Goal: Transaction & Acquisition: Purchase product/service

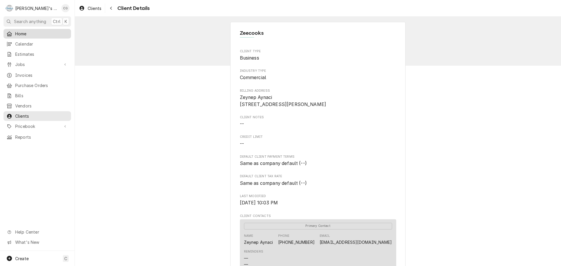
click at [41, 34] on span "Home" at bounding box center [41, 34] width 53 height 6
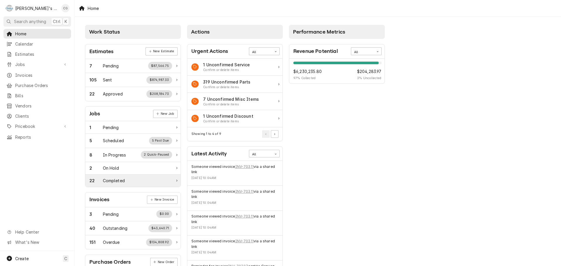
click at [134, 182] on div "22 Completed" at bounding box center [130, 181] width 83 height 6
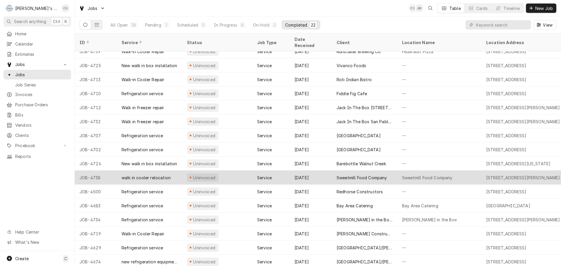
scroll to position [91, 0]
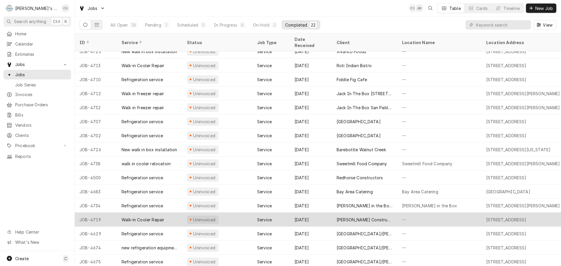
click at [425, 213] on div "—" at bounding box center [439, 220] width 84 height 14
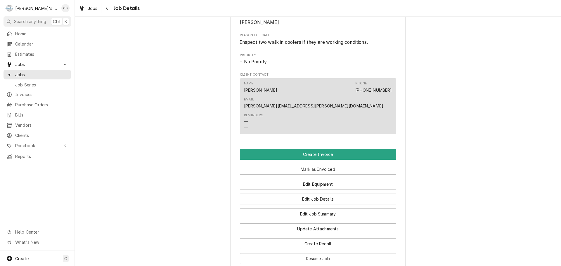
scroll to position [263, 0]
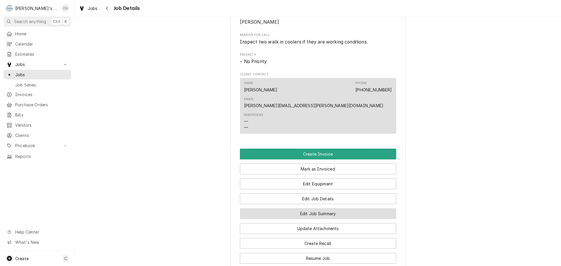
click at [332, 208] on button "Edit Job Summary" at bounding box center [318, 213] width 156 height 11
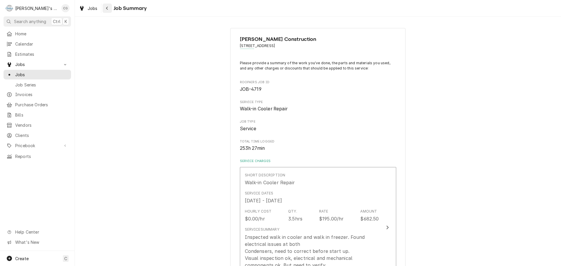
click at [105, 8] on div "Navigate back" at bounding box center [107, 8] width 6 height 6
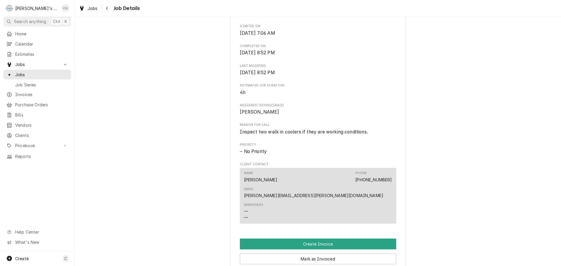
scroll to position [234, 0]
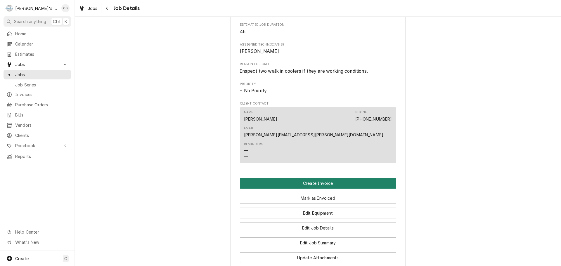
click at [335, 178] on button "Create Invoice" at bounding box center [318, 183] width 156 height 11
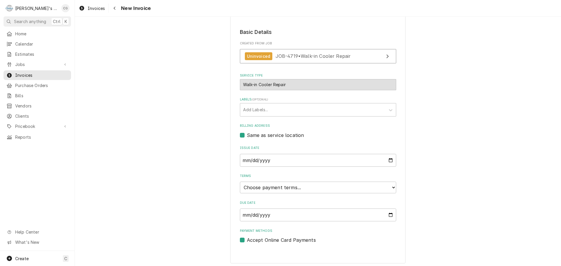
scroll to position [89, 0]
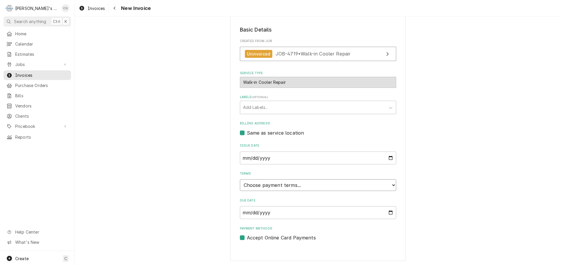
click at [296, 188] on select "Choose payment terms... Same Day Net 7 Net 14 Net 21 Net 30 Net 45 Net 60 Net 90" at bounding box center [318, 185] width 156 height 12
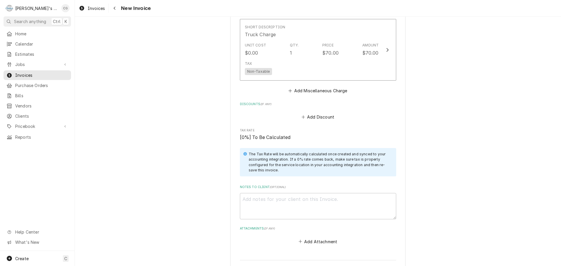
scroll to position [643, 0]
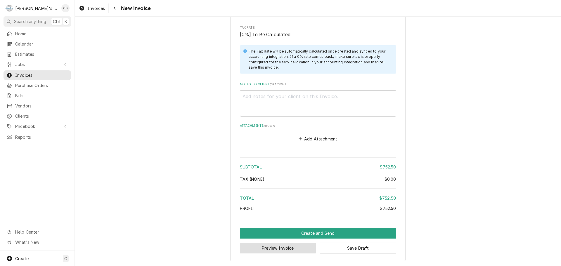
click at [295, 249] on button "Preview Invoice" at bounding box center [278, 248] width 76 height 11
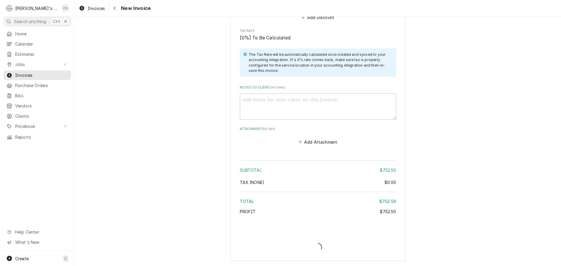
type textarea "x"
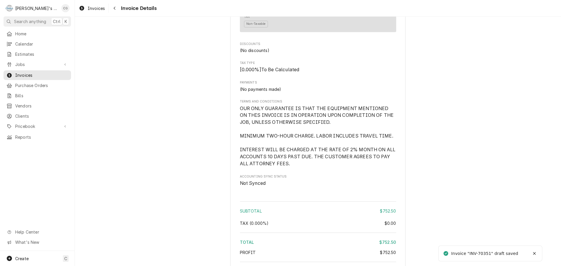
scroll to position [613, 0]
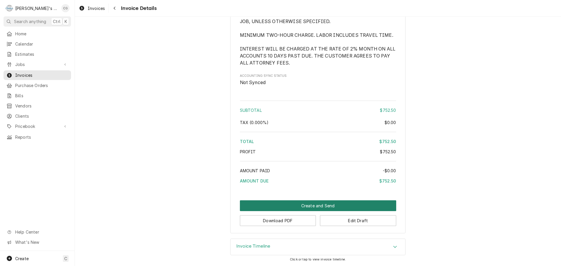
click at [321, 211] on button "Create and Send" at bounding box center [318, 205] width 156 height 11
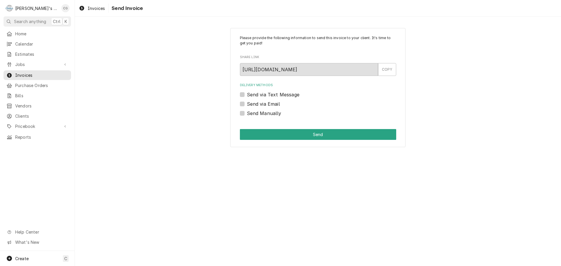
click at [247, 102] on label "Send via Email" at bounding box center [263, 103] width 33 height 7
click at [247, 102] on input "Send via Email" at bounding box center [325, 106] width 156 height 13
checkbox input "true"
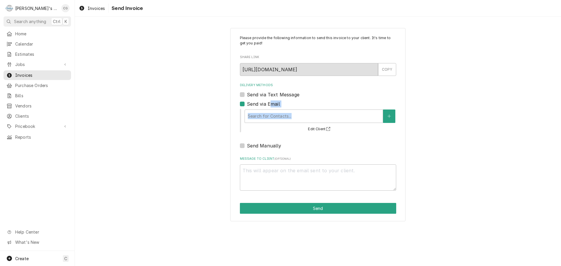
click at [270, 108] on div "Delivery Methods Send via Text Message Send via Email Search for Contacts... Ed…" at bounding box center [318, 116] width 156 height 66
drag, startPoint x: 291, startPoint y: 114, endPoint x: 296, endPoint y: 116, distance: 6.0
click at [294, 115] on div "Delivery Methods" at bounding box center [314, 116] width 132 height 11
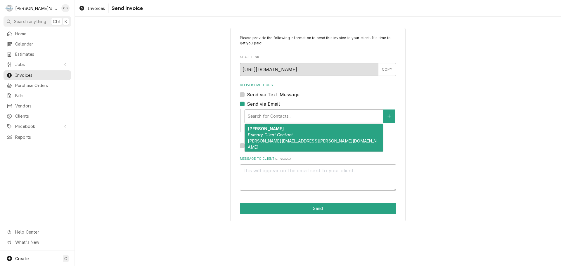
drag, startPoint x: 277, startPoint y: 135, endPoint x: 277, endPoint y: 143, distance: 7.3
click at [277, 137] on em "Primary Client Contact" at bounding box center [270, 134] width 45 height 5
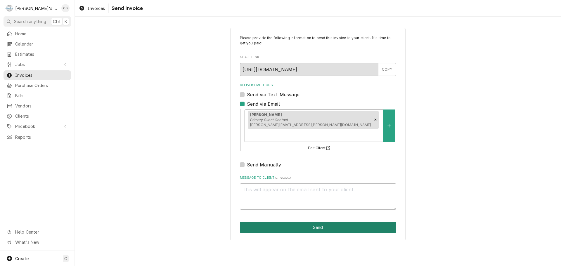
click at [311, 222] on button "Send" at bounding box center [318, 227] width 156 height 11
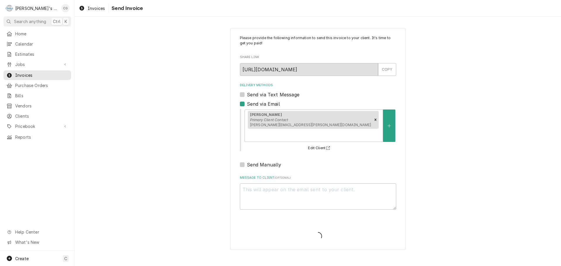
type textarea "x"
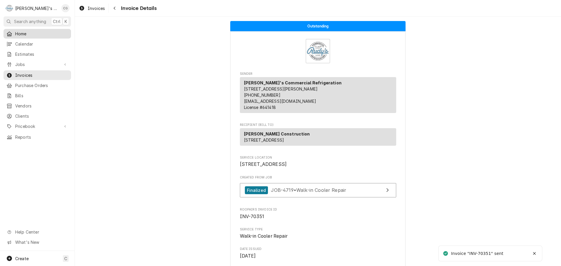
click at [43, 34] on span "Home" at bounding box center [41, 34] width 53 height 6
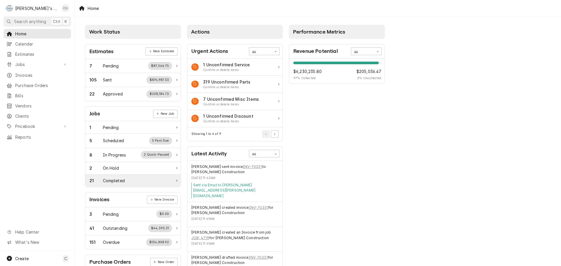
click at [130, 177] on div "21 Completed" at bounding box center [132, 181] width 95 height 12
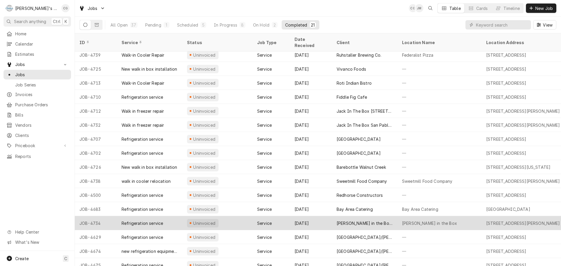
scroll to position [77, 0]
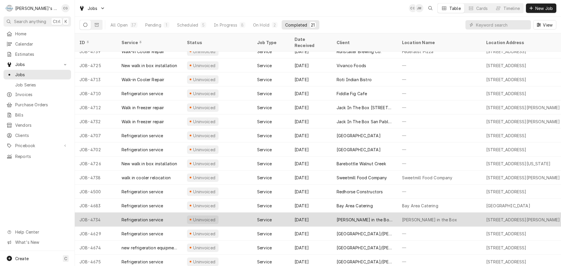
click at [367, 217] on div "[PERSON_NAME] in the Box [STREET_ADDRESS][PERSON_NAME]" at bounding box center [365, 220] width 56 height 6
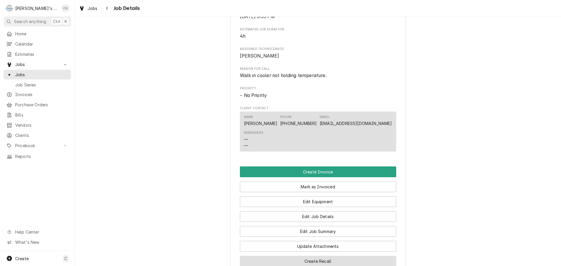
scroll to position [234, 0]
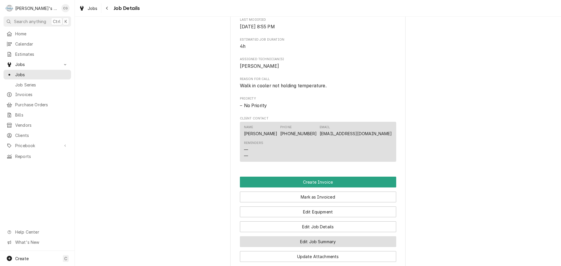
click at [327, 242] on button "Edit Job Summary" at bounding box center [318, 241] width 156 height 11
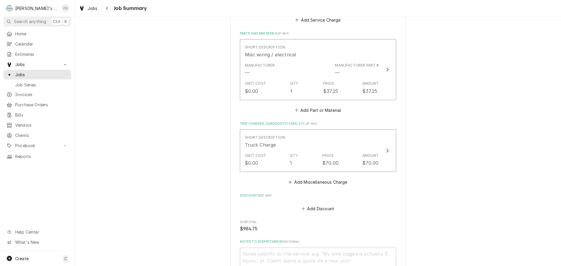
scroll to position [187, 0]
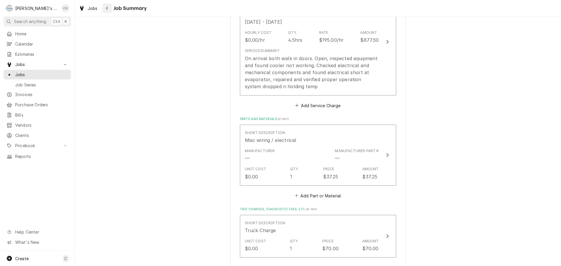
click at [104, 8] on div "Navigate back" at bounding box center [107, 8] width 6 height 6
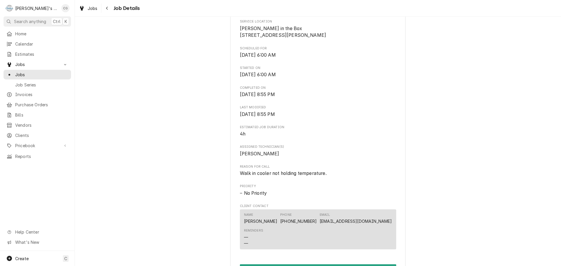
scroll to position [292, 0]
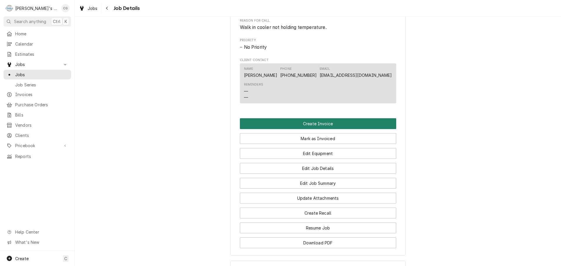
click at [337, 122] on button "Create Invoice" at bounding box center [318, 123] width 156 height 11
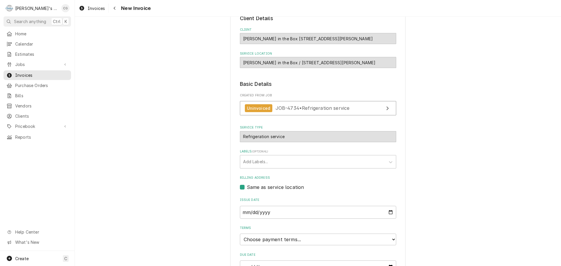
scroll to position [89, 0]
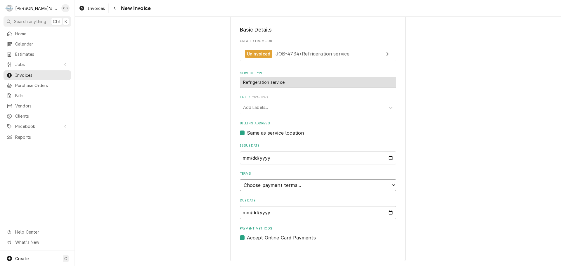
click at [285, 183] on select "Choose payment terms... Same Day Net 7 Net 14 Net 21 Net 30 Net 45 Net 60 Net 90" at bounding box center [318, 185] width 156 height 12
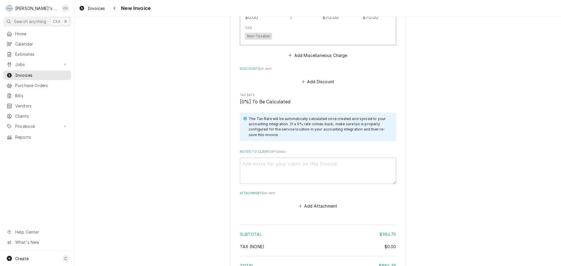
scroll to position [712, 0]
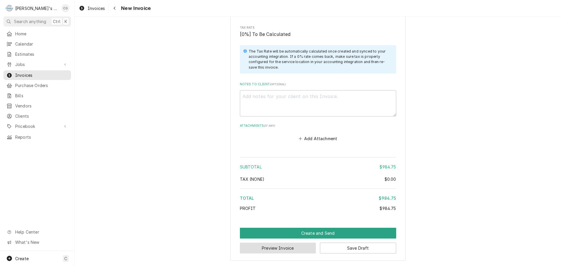
click at [293, 249] on button "Preview Invoice" at bounding box center [278, 248] width 76 height 11
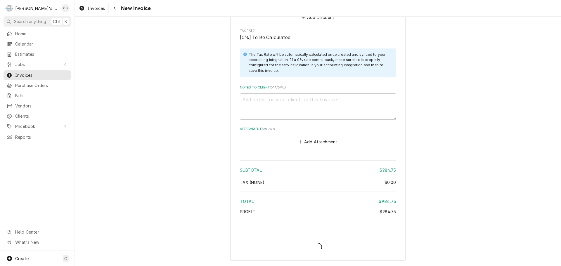
scroll to position [709, 0]
type textarea "x"
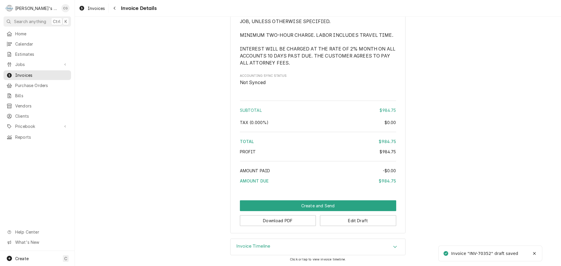
scroll to position [685, 0]
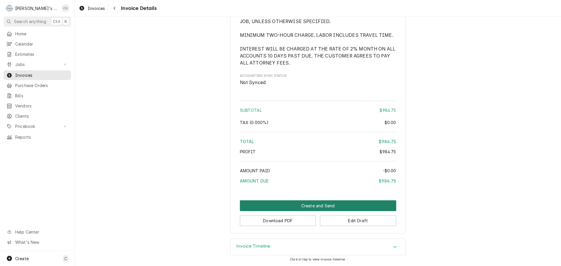
click at [322, 203] on button "Create and Send" at bounding box center [318, 205] width 156 height 11
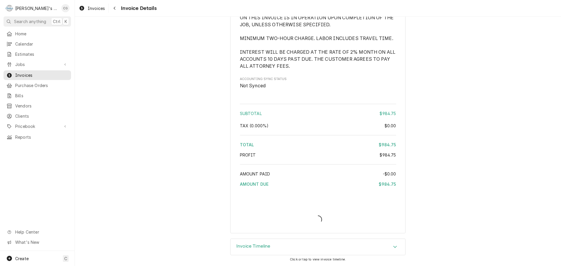
scroll to position [682, 0]
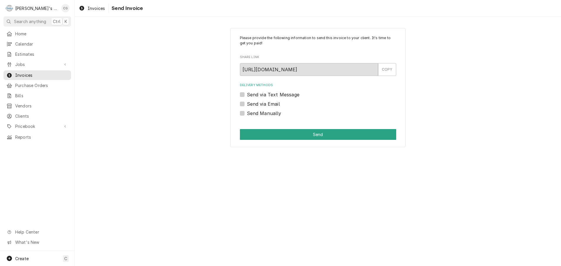
drag, startPoint x: 242, startPoint y: 105, endPoint x: 250, endPoint y: 103, distance: 7.8
click at [247, 105] on label "Send via Email" at bounding box center [263, 103] width 33 height 7
click at [247, 105] on input "Send via Email" at bounding box center [325, 106] width 156 height 13
checkbox input "true"
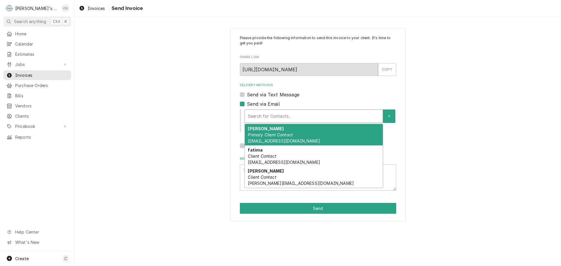
click at [254, 112] on div "Delivery Methods" at bounding box center [314, 116] width 132 height 11
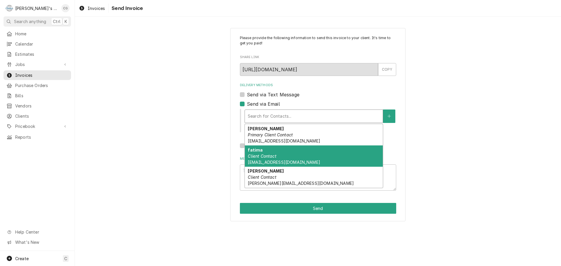
click at [294, 153] on div "fatima Client Contact [EMAIL_ADDRESS][DOMAIN_NAME]" at bounding box center [314, 155] width 138 height 21
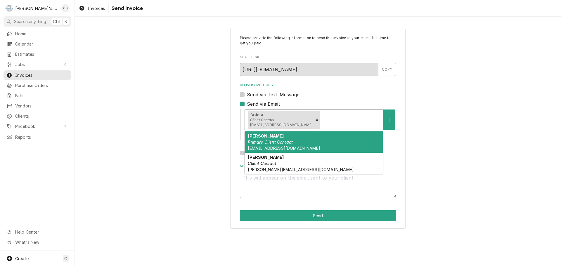
click at [321, 115] on div "Delivery Methods" at bounding box center [350, 120] width 58 height 11
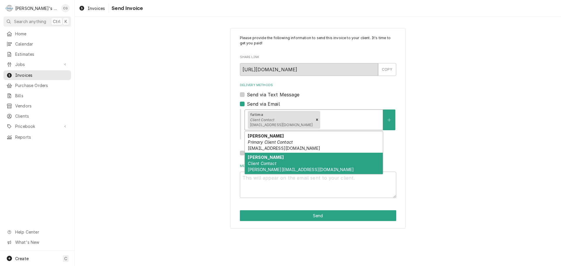
click at [298, 158] on div "ron Client Contact ron@sauzkhan.co" at bounding box center [314, 163] width 138 height 21
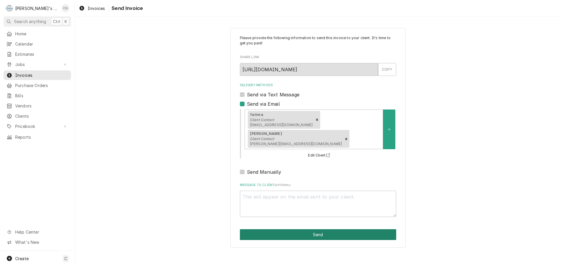
click at [314, 229] on button "Send" at bounding box center [318, 234] width 156 height 11
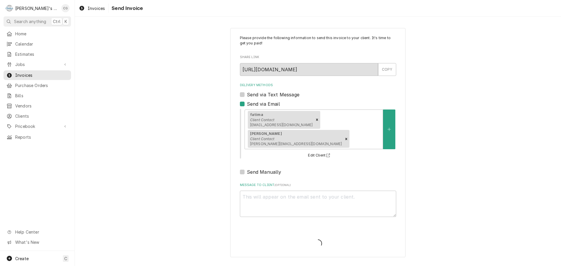
type textarea "x"
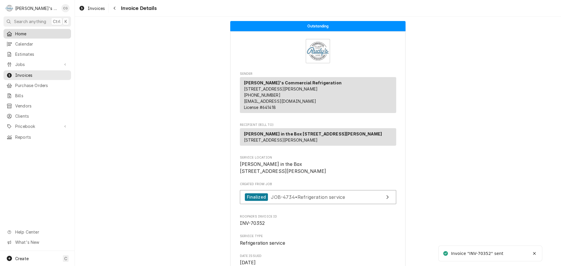
click at [31, 32] on span "Home" at bounding box center [41, 34] width 53 height 6
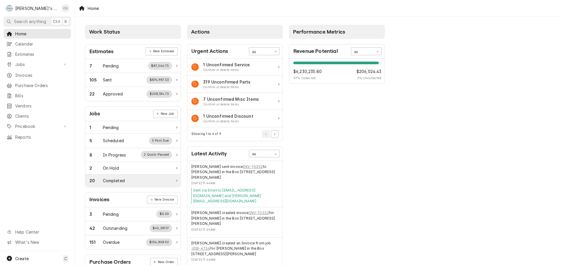
click at [152, 176] on div "20 Completed" at bounding box center [132, 181] width 95 height 12
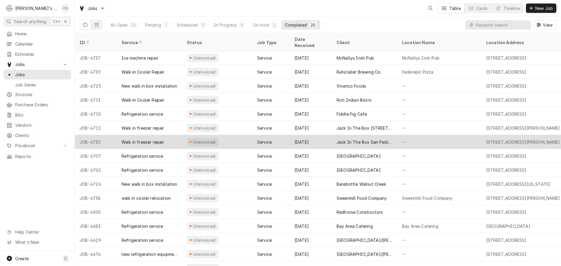
scroll to position [63, 0]
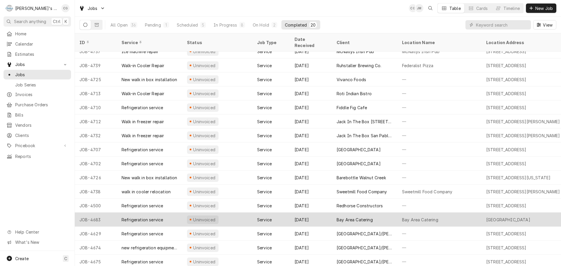
click at [382, 213] on div "Bay Area Catering" at bounding box center [364, 220] width 65 height 14
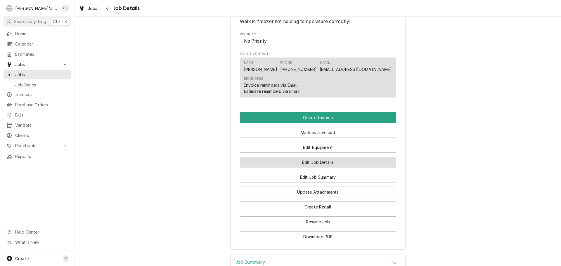
scroll to position [292, 0]
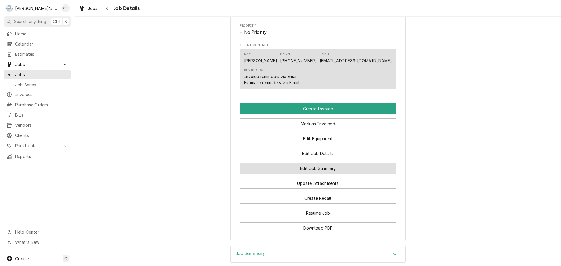
click at [319, 174] on button "Edit Job Summary" at bounding box center [318, 168] width 156 height 11
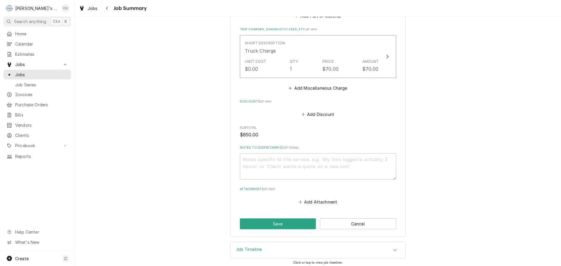
scroll to position [284, 0]
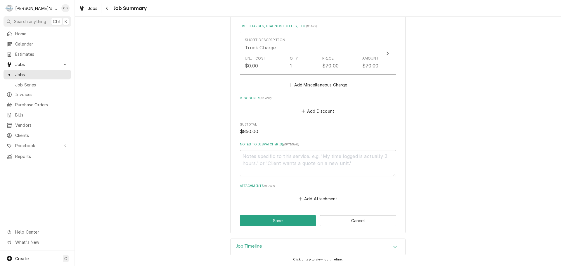
drag, startPoint x: 105, startPoint y: 8, endPoint x: 171, endPoint y: 34, distance: 70.9
click at [105, 8] on div "Navigate back" at bounding box center [107, 8] width 6 height 6
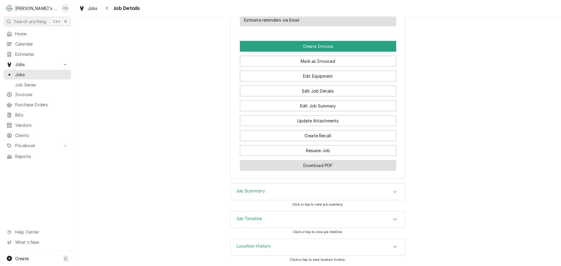
scroll to position [369, 0]
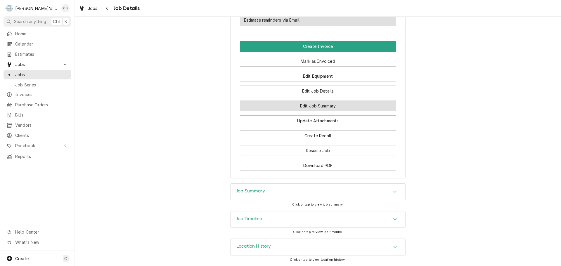
click at [339, 105] on button "Edit Job Summary" at bounding box center [318, 105] width 156 height 11
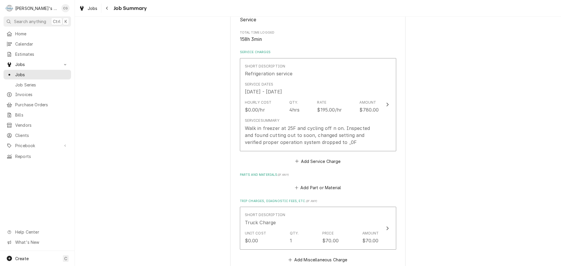
scroll to position [109, 0]
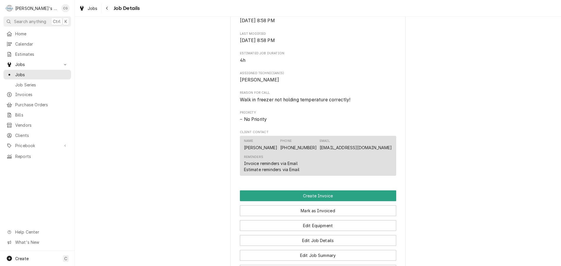
scroll to position [263, 0]
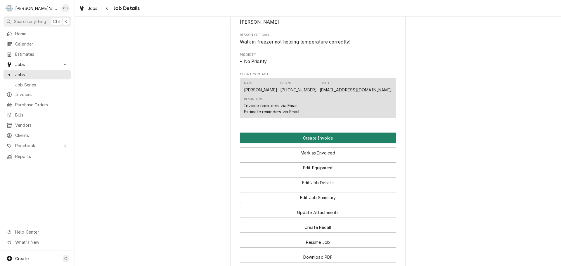
click at [356, 143] on button "Create Invoice" at bounding box center [318, 138] width 156 height 11
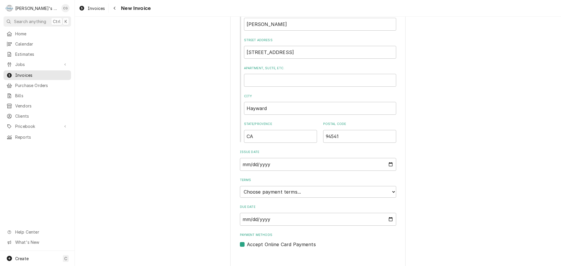
scroll to position [225, 0]
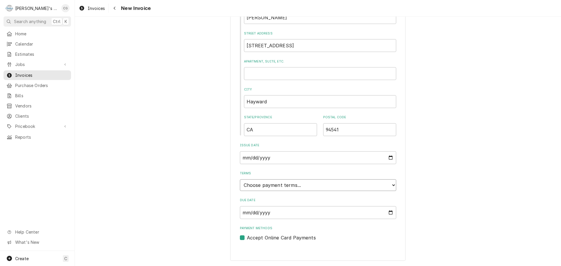
click at [297, 189] on select "Choose payment terms... Same Day Net 7 Net 14 Net 21 Net 30 Net 45 Net 60 Net 90" at bounding box center [318, 185] width 156 height 12
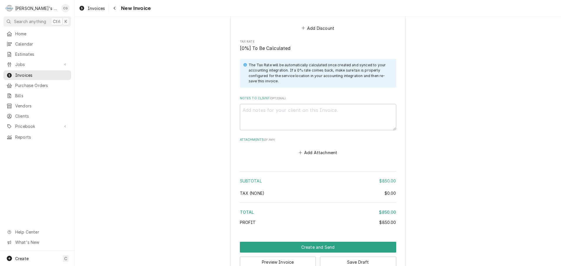
scroll to position [750, 0]
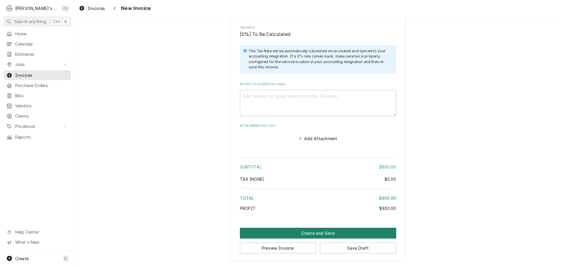
click at [292, 233] on button "Create and Send" at bounding box center [318, 233] width 156 height 11
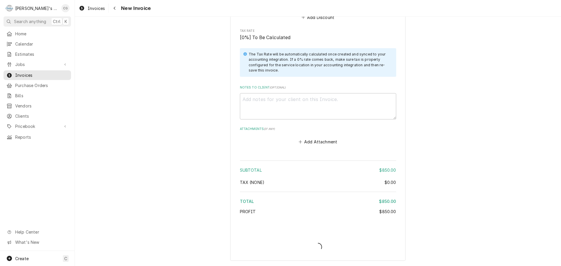
type textarea "x"
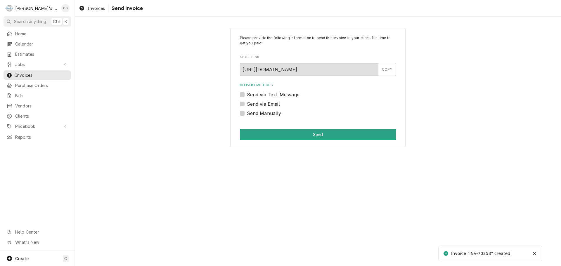
click at [247, 103] on label "Send via Email" at bounding box center [263, 103] width 33 height 7
click at [247, 103] on input "Send via Email" at bounding box center [325, 106] width 156 height 13
checkbox input "true"
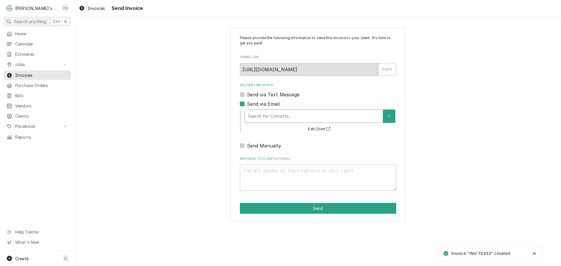
click at [283, 114] on div "Delivery Methods" at bounding box center [314, 116] width 132 height 11
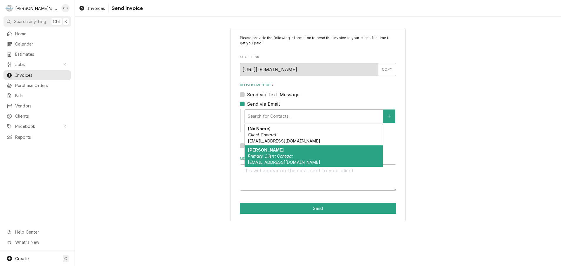
click at [283, 148] on div "[PERSON_NAME] Primary Client Contact [EMAIL_ADDRESS][DOMAIN_NAME]" at bounding box center [314, 155] width 138 height 21
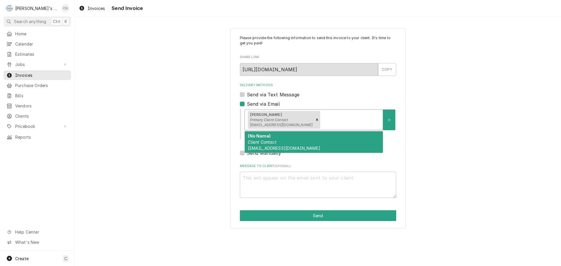
click at [321, 117] on div "Delivery Methods" at bounding box center [350, 120] width 58 height 11
click at [299, 134] on div "(No Name) Client Contact [EMAIL_ADDRESS][DOMAIN_NAME]" at bounding box center [314, 141] width 138 height 21
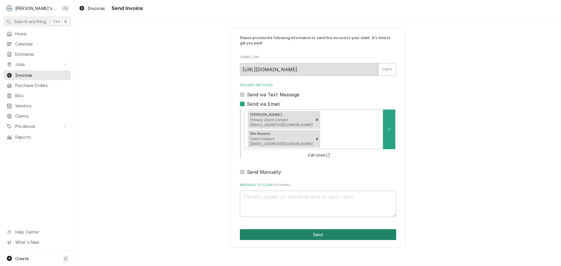
click at [323, 229] on button "Send" at bounding box center [318, 234] width 156 height 11
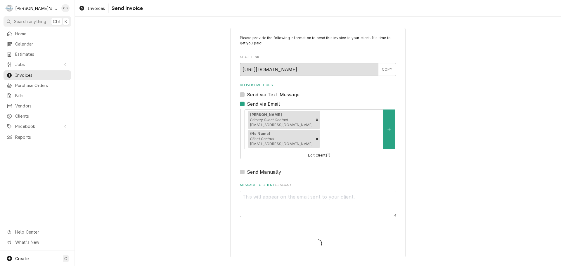
type textarea "x"
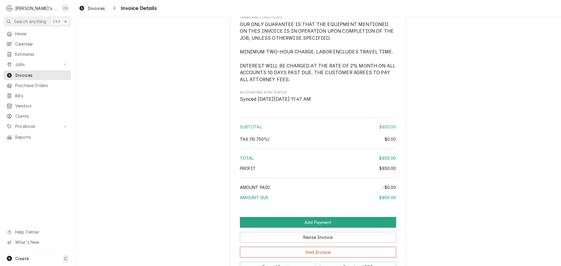
scroll to position [643, 0]
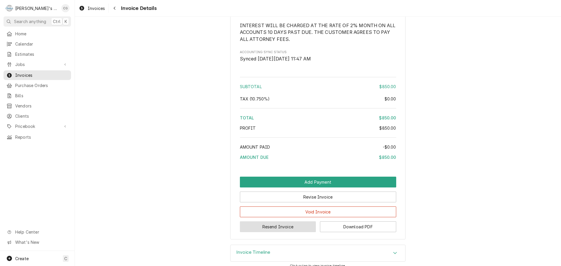
click at [295, 232] on button "Resend Invoice" at bounding box center [278, 226] width 76 height 11
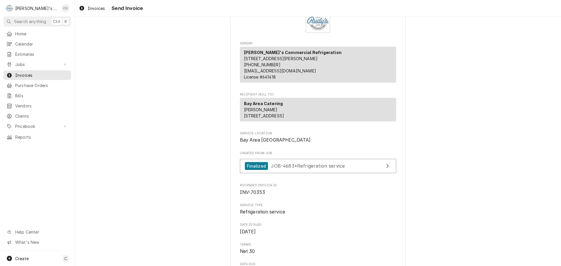
scroll to position [25, 0]
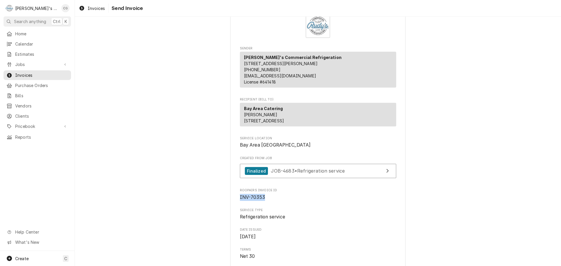
drag, startPoint x: 265, startPoint y: 223, endPoint x: 235, endPoint y: 227, distance: 30.6
copy span "INV-70353"
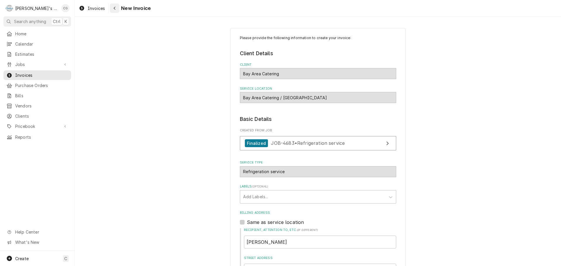
click at [114, 9] on icon "Navigate back" at bounding box center [114, 8] width 3 height 4
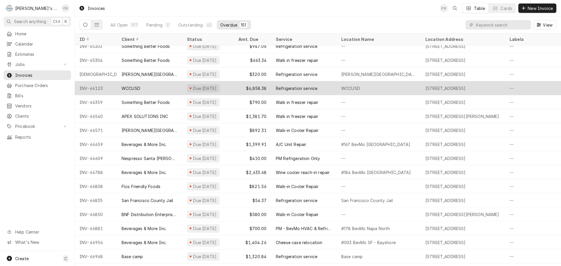
scroll to position [63, 0]
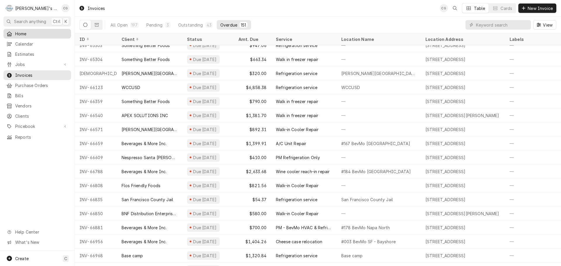
click at [44, 32] on span "Home" at bounding box center [41, 34] width 53 height 6
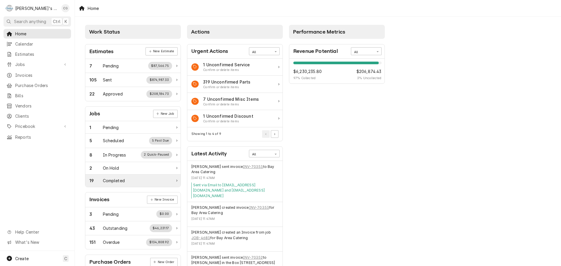
click at [148, 179] on div "19 Completed" at bounding box center [130, 181] width 83 height 6
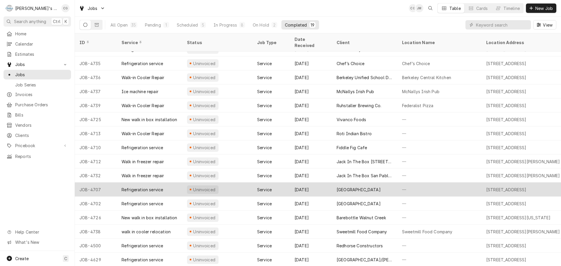
scroll to position [49, 0]
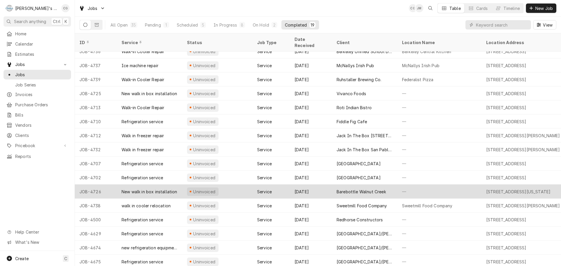
click at [383, 189] on div "Barebottle Walnut Creek" at bounding box center [361, 192] width 49 height 6
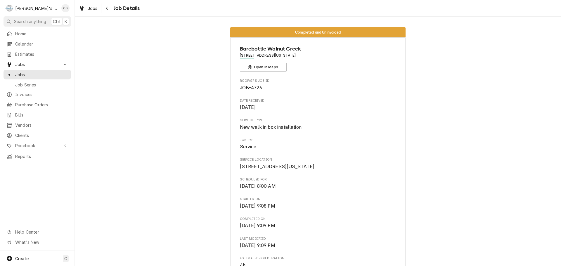
click at [445, 116] on div "Completed and Uninvoiced Barebottle [GEOGRAPHIC_DATA] [STREET_ADDRESS][US_STATE…" at bounding box center [318, 256] width 486 height 467
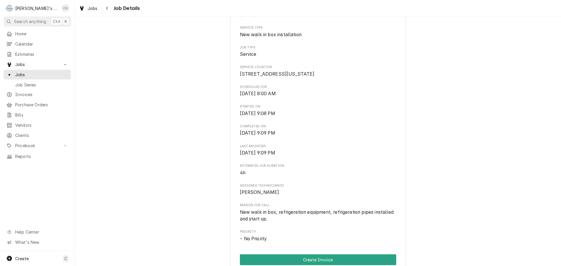
scroll to position [117, 0]
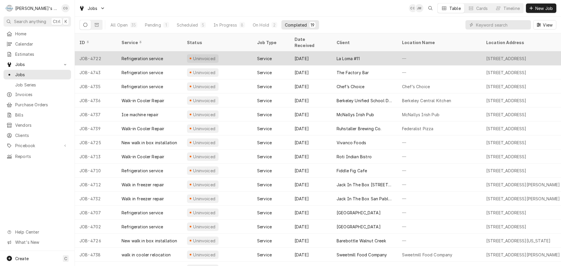
click at [381, 51] on div "La Loma #11" at bounding box center [364, 58] width 65 height 14
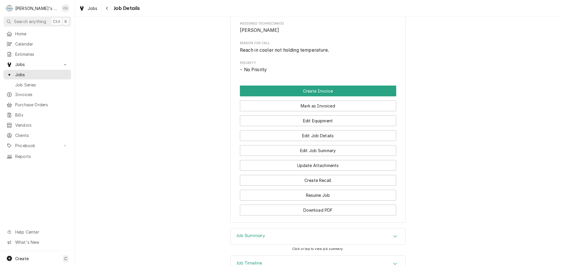
scroll to position [263, 0]
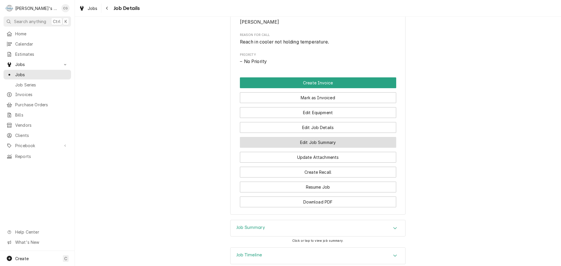
click at [323, 146] on button "Edit Job Summary" at bounding box center [318, 142] width 156 height 11
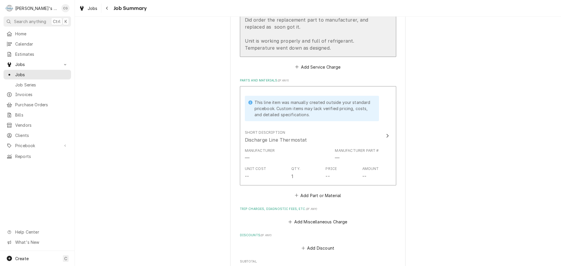
scroll to position [263, 0]
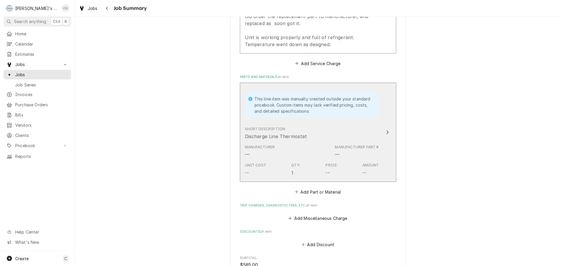
click at [322, 168] on div "Unit Cost -- Qty. 1 Price -- Amount --" at bounding box center [312, 169] width 134 height 18
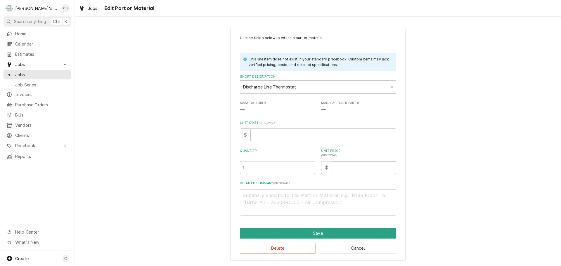
click at [347, 167] on input "Unit Price ( optional )" at bounding box center [364, 167] width 64 height 13
type textarea "x"
type input "8"
type textarea "x"
type input "80"
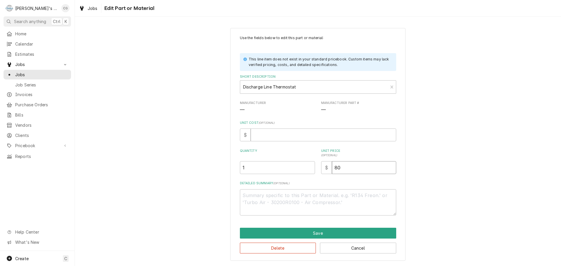
type textarea "x"
type input "80.0"
type textarea "x"
type input "80.00"
click at [287, 136] on input "Unit Cost ( optional )" at bounding box center [323, 135] width 145 height 13
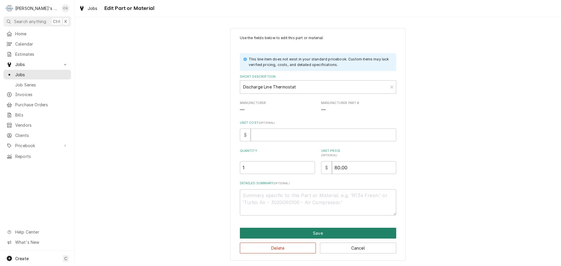
click at [315, 234] on button "Save" at bounding box center [318, 233] width 156 height 11
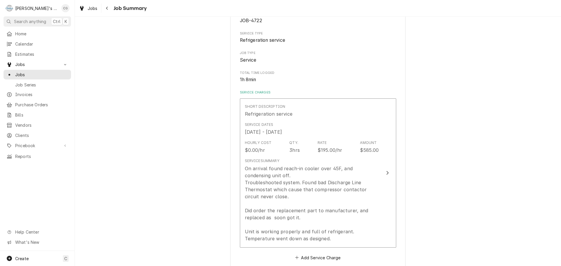
scroll to position [58, 0]
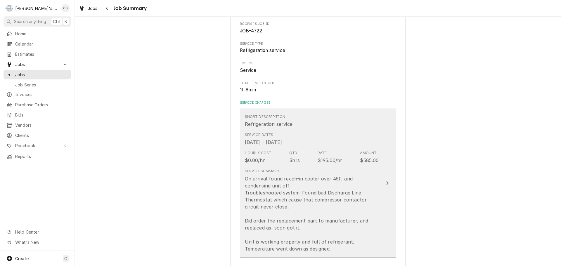
click at [294, 161] on div "3hrs" at bounding box center [294, 160] width 11 height 7
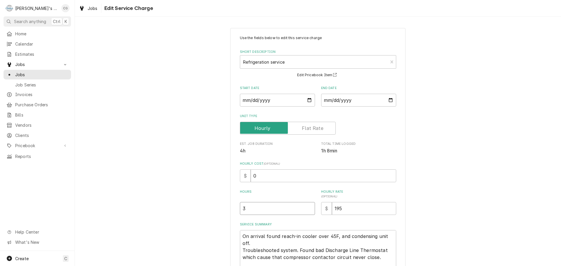
click at [282, 205] on input "3" at bounding box center [277, 208] width 75 height 13
type textarea "x"
type input "2"
click at [516, 194] on div "Use the fields below to edit this service charge Short Description Refrigeratio…" at bounding box center [318, 186] width 486 height 326
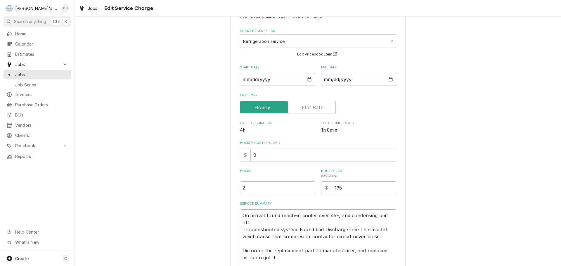
scroll to position [83, 0]
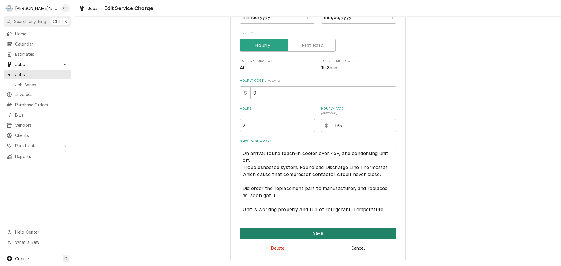
click at [341, 232] on button "Save" at bounding box center [318, 233] width 156 height 11
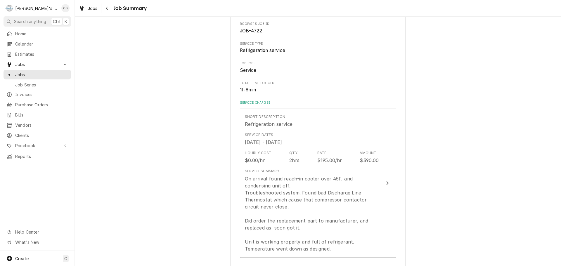
click at [454, 178] on div "La Loma #11 1313 Rd 20, San Pablo, CA 94806 Please provide a summary of the wor…" at bounding box center [318, 270] width 486 height 612
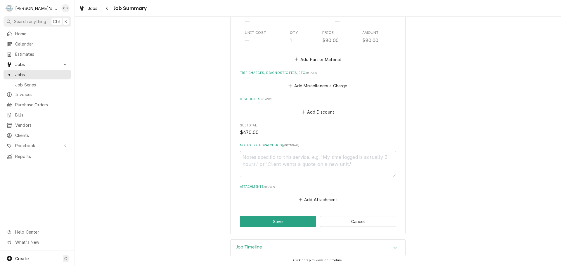
scroll to position [396, 0]
drag, startPoint x: 284, startPoint y: 220, endPoint x: 361, endPoint y: 207, distance: 77.6
click at [285, 220] on button "Save" at bounding box center [278, 220] width 76 height 11
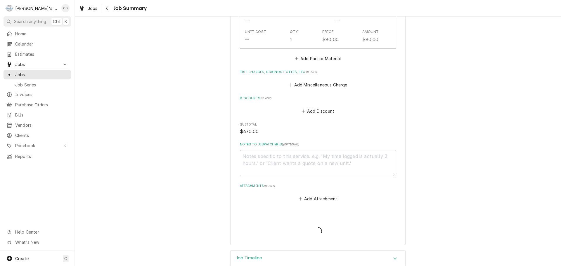
type textarea "x"
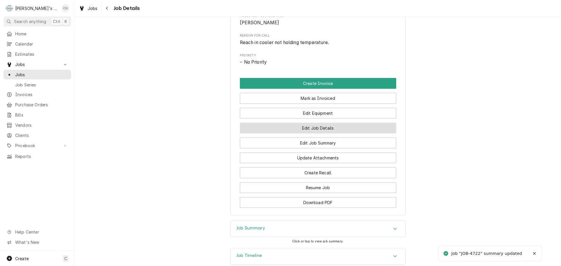
scroll to position [263, 0]
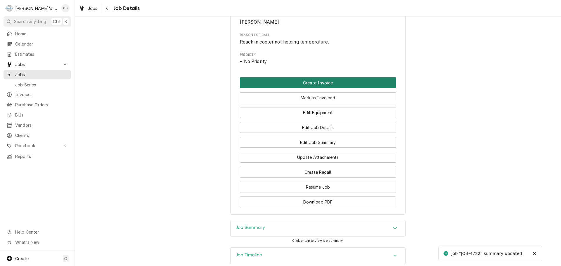
drag, startPoint x: 333, startPoint y: 87, endPoint x: 370, endPoint y: 94, distance: 37.8
click at [335, 87] on button "Create Invoice" at bounding box center [318, 82] width 156 height 11
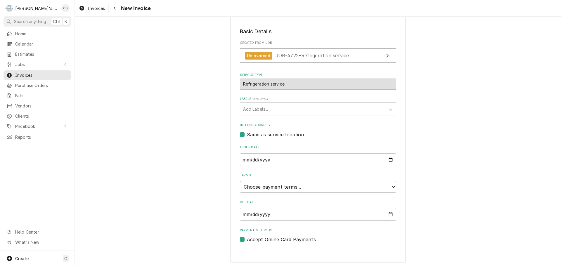
scroll to position [89, 0]
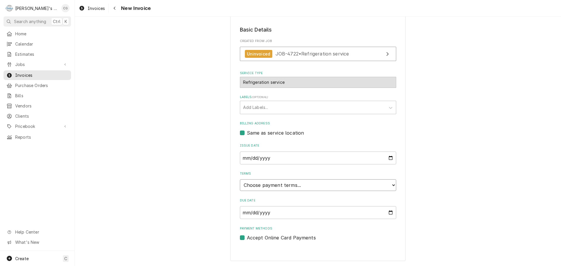
click at [271, 187] on select "Choose payment terms... Same Day Net 7 Net 14 Net 21 Net 30 Net 45 Net 60 Net 90" at bounding box center [318, 185] width 156 height 12
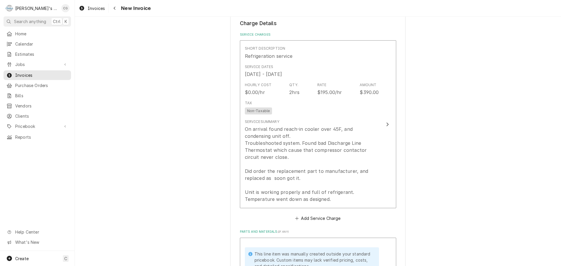
scroll to position [323, 0]
click at [445, 140] on div "Please provide the following information to create your invoice: Client Details…" at bounding box center [318, 185] width 486 height 971
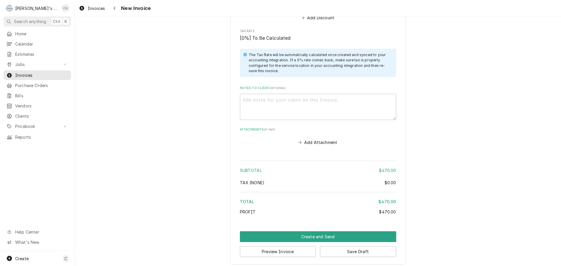
scroll to position [728, 0]
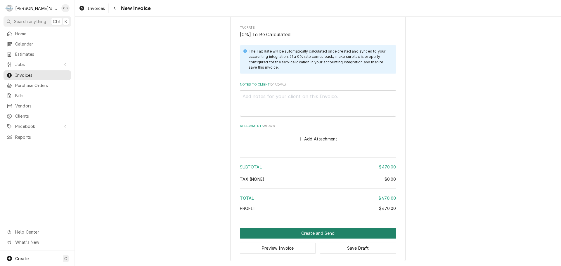
click at [327, 232] on button "Create and Send" at bounding box center [318, 233] width 156 height 11
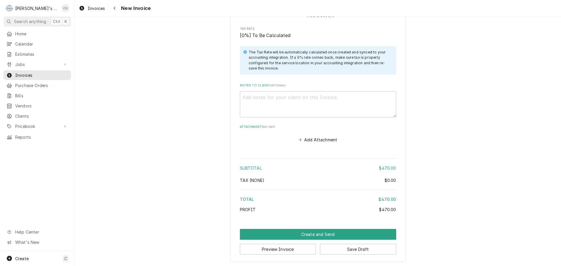
scroll to position [756, 0]
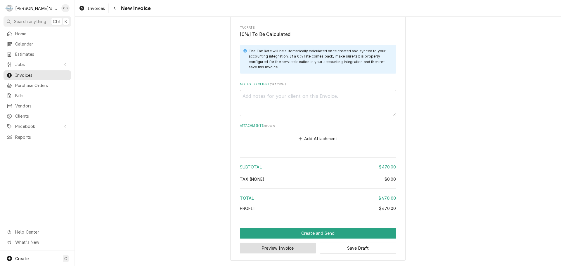
click at [289, 248] on button "Preview Invoice" at bounding box center [278, 248] width 76 height 11
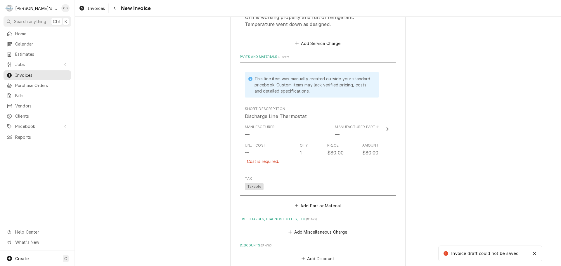
scroll to position [493, 0]
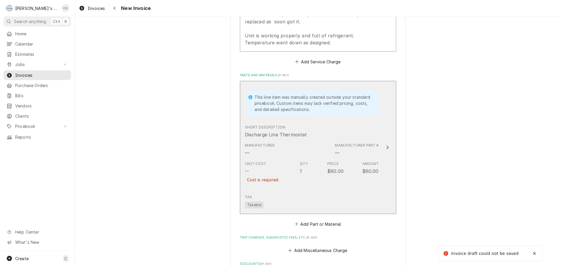
click at [331, 198] on div "Tax Taxable" at bounding box center [312, 201] width 134 height 19
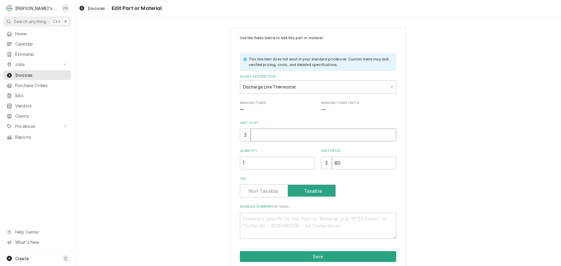
click at [279, 138] on input "Unit Cost" at bounding box center [323, 135] width 145 height 13
type textarea "x"
type input "4"
type textarea "x"
type input "41"
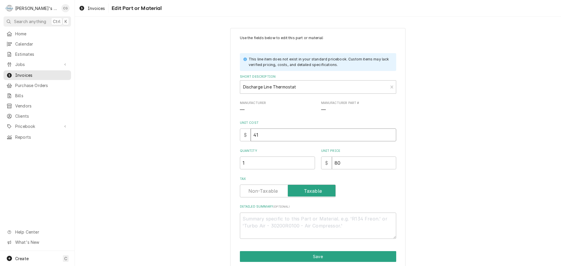
type textarea "x"
type input "41.5"
type textarea "x"
type input "41.50"
click at [462, 142] on div "Use the fields below to edit this part or material: This line item does not exi…" at bounding box center [318, 156] width 486 height 267
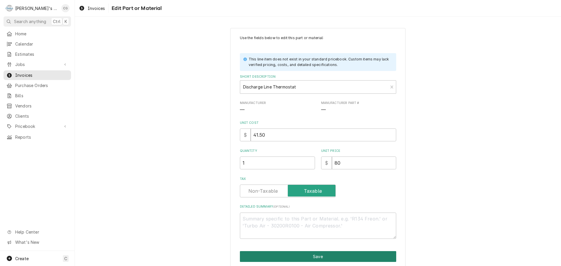
click at [327, 257] on button "Save" at bounding box center [318, 256] width 156 height 11
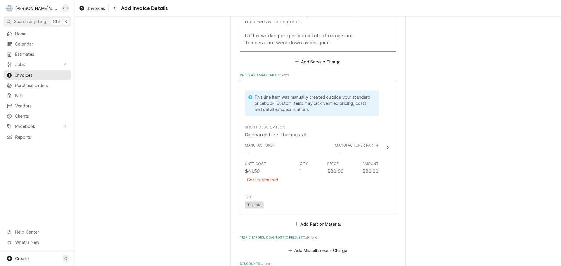
scroll to position [486, 0]
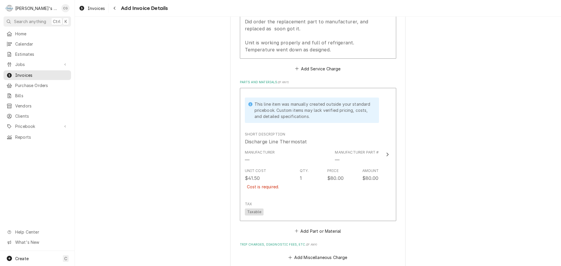
click at [416, 176] on div "Please provide the following information to create your invoice: Client Details…" at bounding box center [318, 36] width 486 height 1000
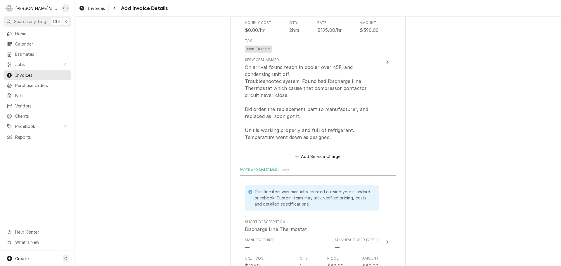
scroll to position [516, 0]
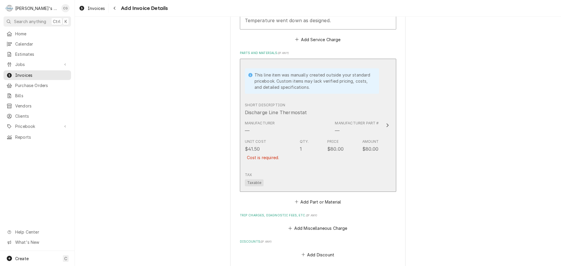
click at [304, 156] on div "Qty. 1" at bounding box center [304, 153] width 9 height 29
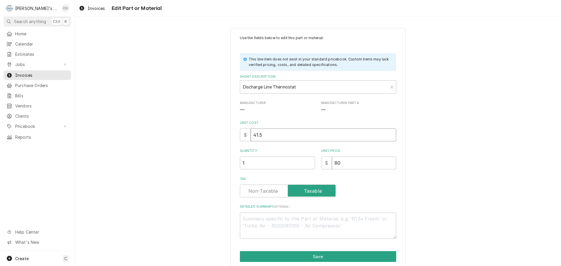
click at [334, 134] on input "41.5" at bounding box center [323, 135] width 145 height 13
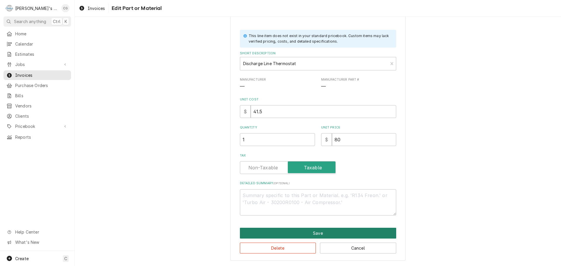
drag, startPoint x: 313, startPoint y: 232, endPoint x: 317, endPoint y: 230, distance: 3.8
click at [317, 230] on button "Save" at bounding box center [318, 233] width 156 height 11
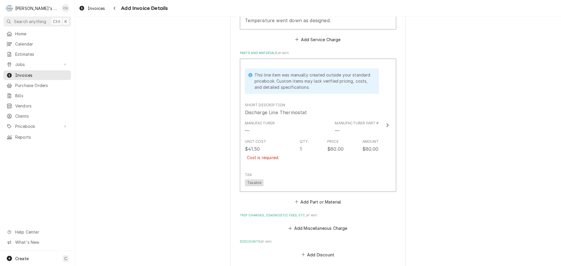
scroll to position [509, 0]
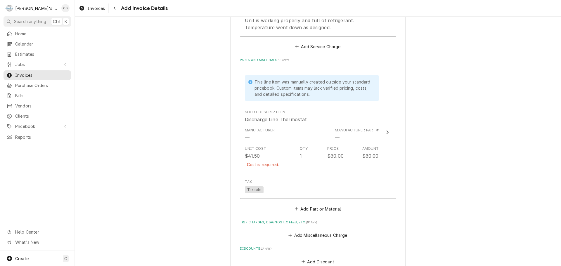
click at [439, 170] on div "Please provide the following information to create your invoice: Client Details…" at bounding box center [318, 14] width 486 height 1000
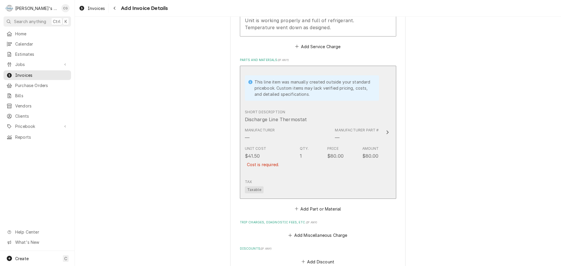
click at [252, 149] on div "Unit Cost" at bounding box center [255, 148] width 21 height 5
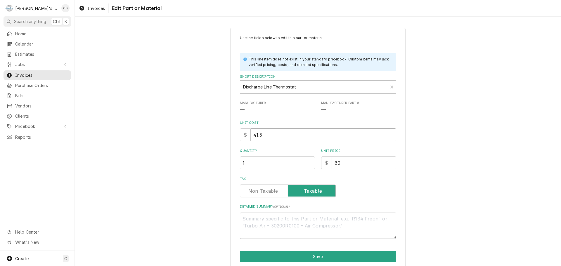
drag, startPoint x: 271, startPoint y: 130, endPoint x: 235, endPoint y: 138, distance: 36.3
click at [235, 138] on div "Use the fields below to edit this part or material: This line item does not exi…" at bounding box center [317, 156] width 175 height 256
type textarea "x"
type input "4"
type textarea "x"
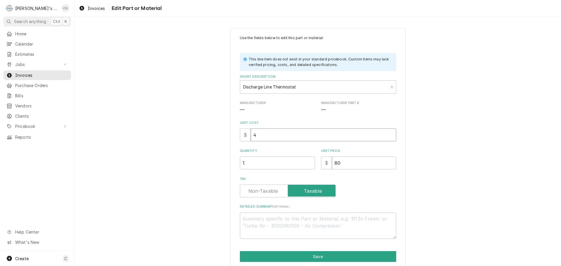
type input "41"
type textarea "x"
type input "41.5"
type textarea "x"
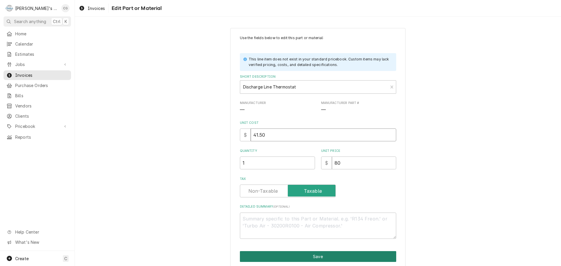
type input "41.50"
click at [284, 252] on button "Save" at bounding box center [318, 256] width 156 height 11
type textarea "x"
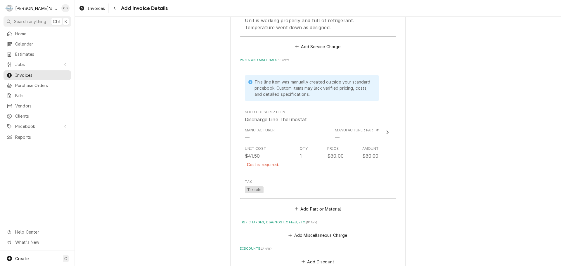
scroll to position [502, 0]
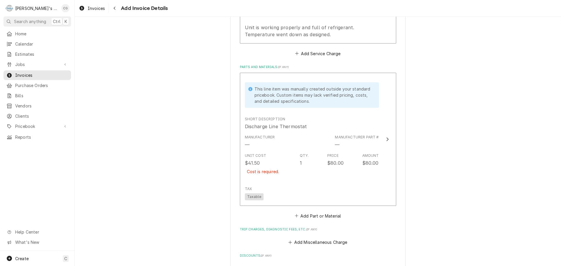
click at [445, 158] on div "Please provide the following information to create your invoice: Client Details…" at bounding box center [318, 21] width 486 height 1000
